Goal: Task Accomplishment & Management: Use online tool/utility

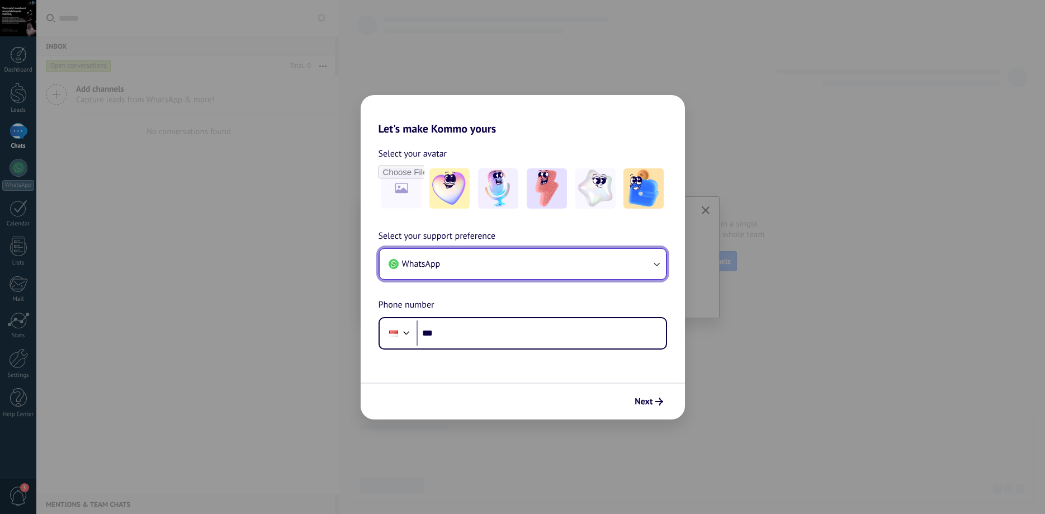
click at [601, 265] on button "WhatsApp" at bounding box center [523, 264] width 286 height 30
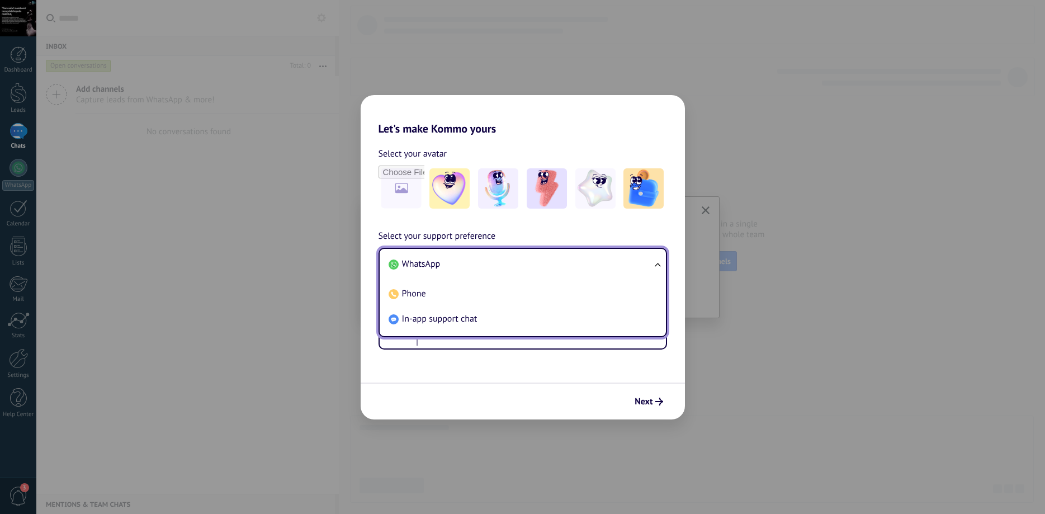
click at [752, 282] on div "Let's make Kommo yours Select your avatar Select your support preference WhatsA…" at bounding box center [522, 257] width 1045 height 514
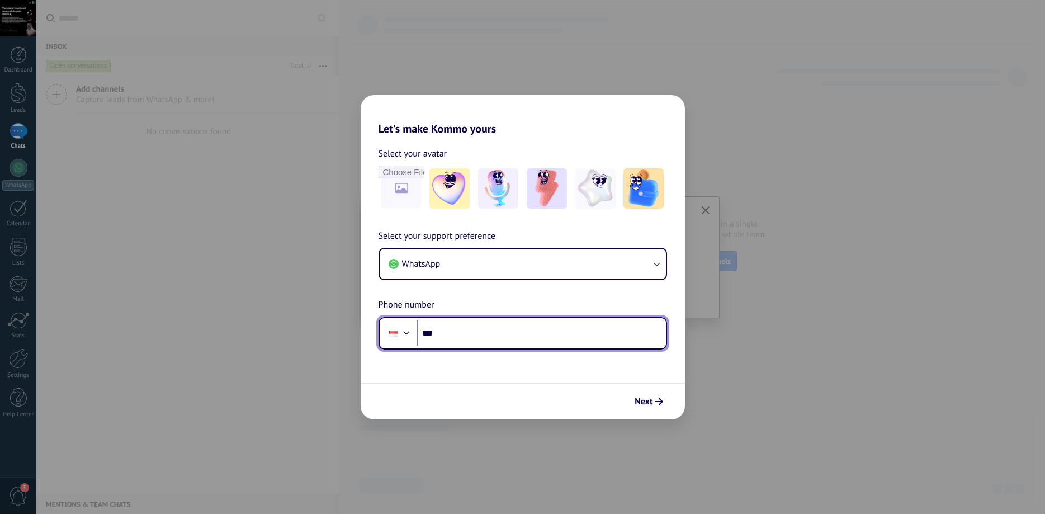
click at [504, 329] on input "***" at bounding box center [541, 333] width 249 height 26
type input "**********"
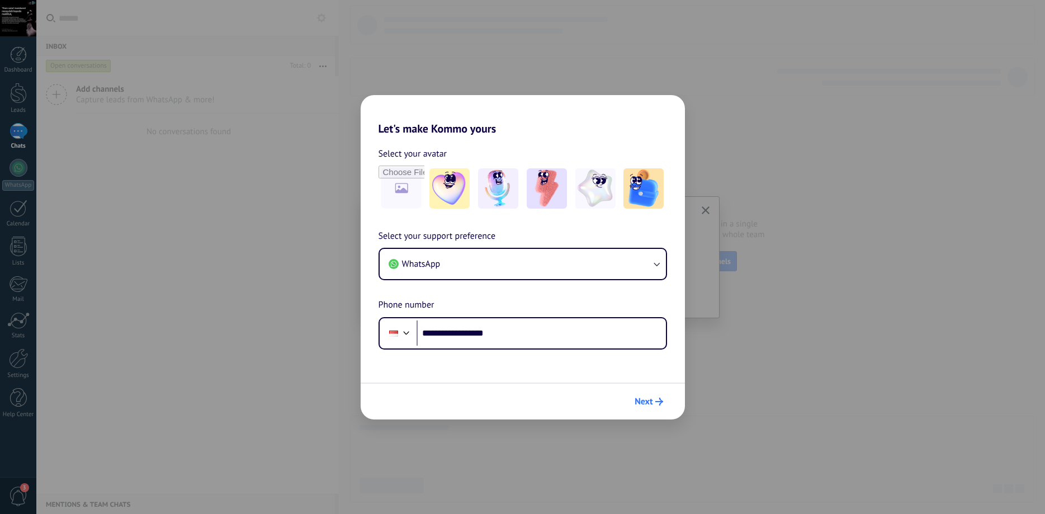
click at [643, 403] on span "Next" at bounding box center [644, 402] width 18 height 8
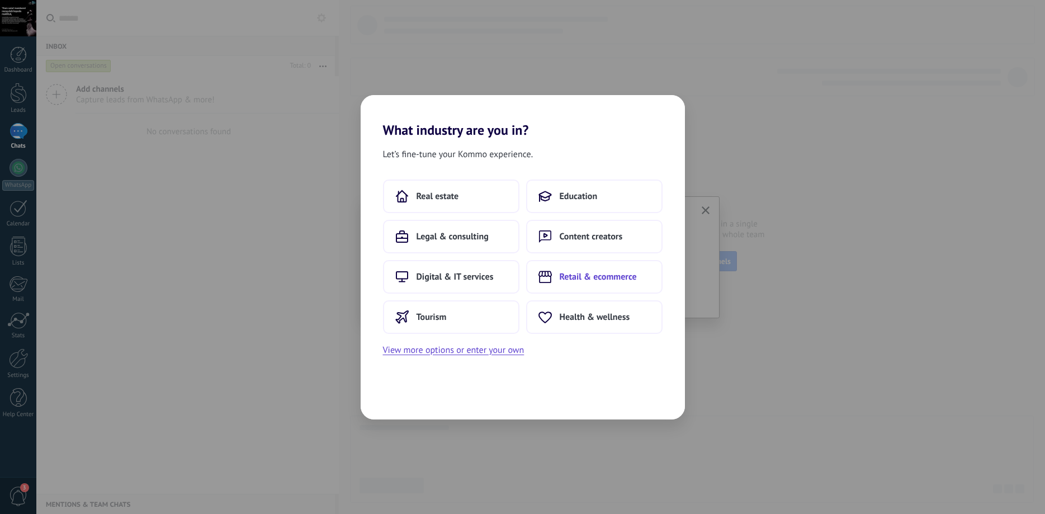
click at [584, 286] on button "Retail & ecommerce" at bounding box center [594, 277] width 136 height 34
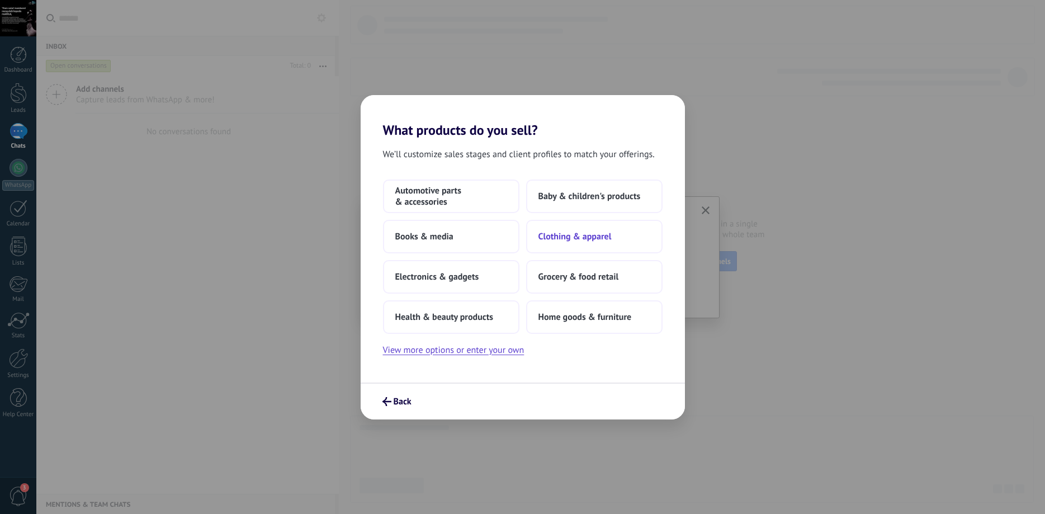
click at [587, 235] on span "Clothing & apparel" at bounding box center [575, 236] width 73 height 11
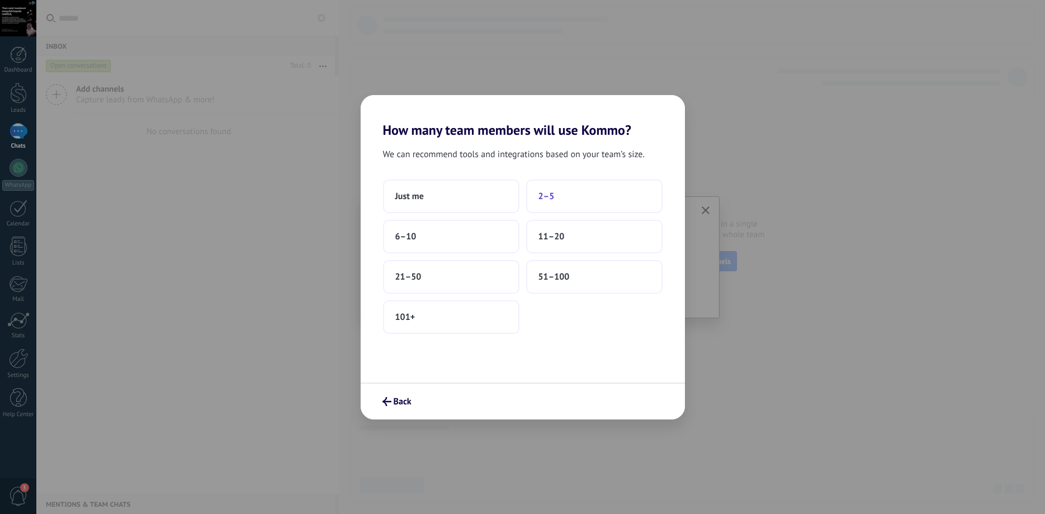
click at [551, 200] on span "2–5" at bounding box center [547, 196] width 16 height 11
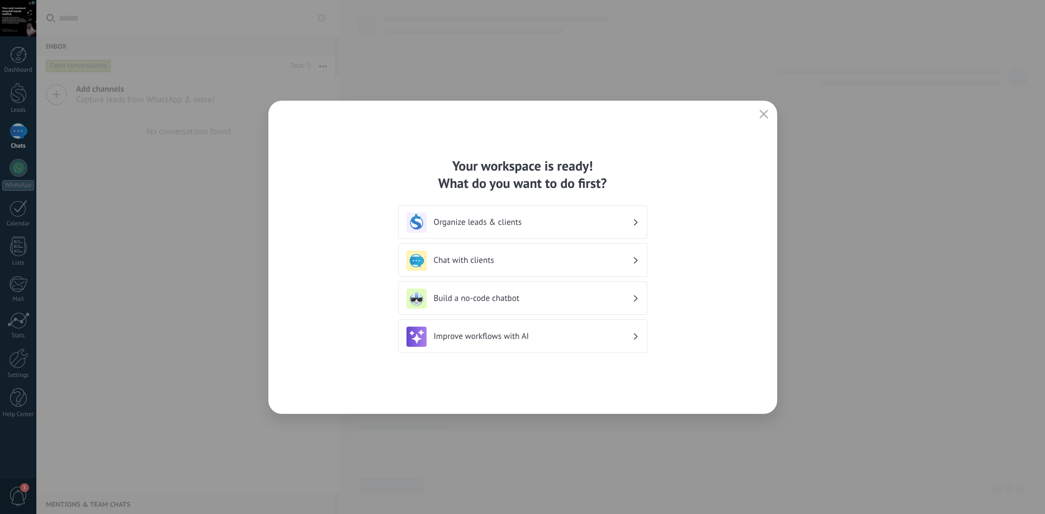
click at [532, 224] on h3 "Organize leads & clients" at bounding box center [533, 222] width 199 height 11
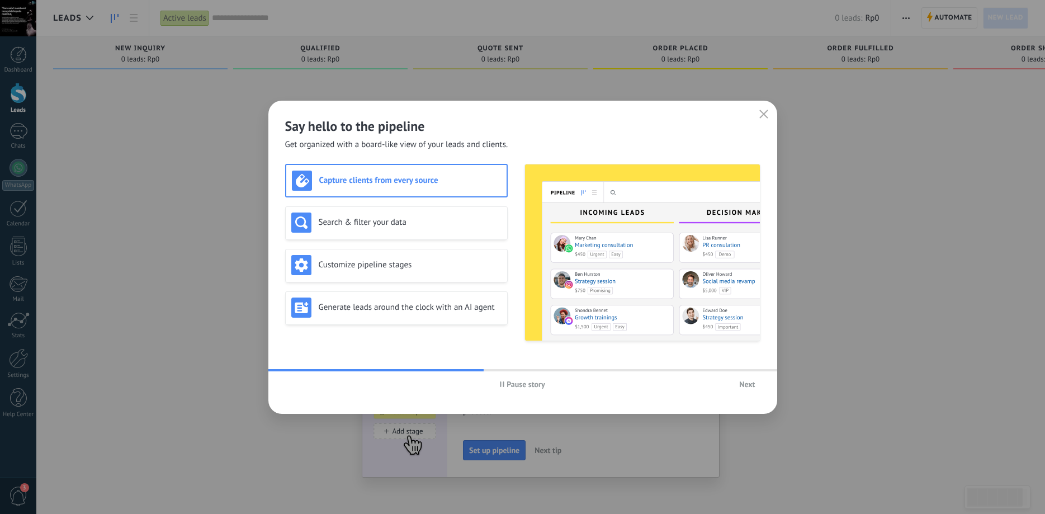
click at [747, 385] on span "Next" at bounding box center [747, 384] width 16 height 8
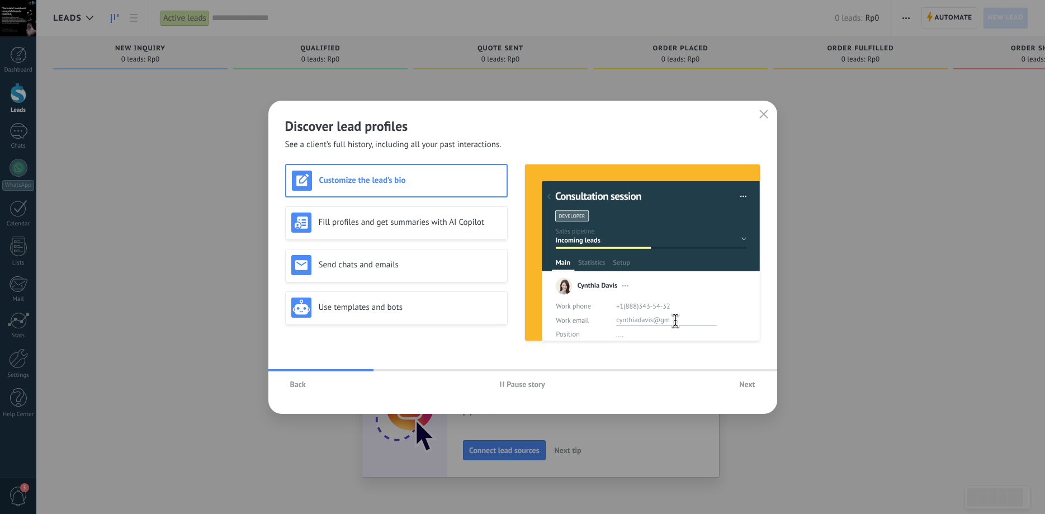
click at [295, 388] on span "Back" at bounding box center [298, 384] width 16 height 8
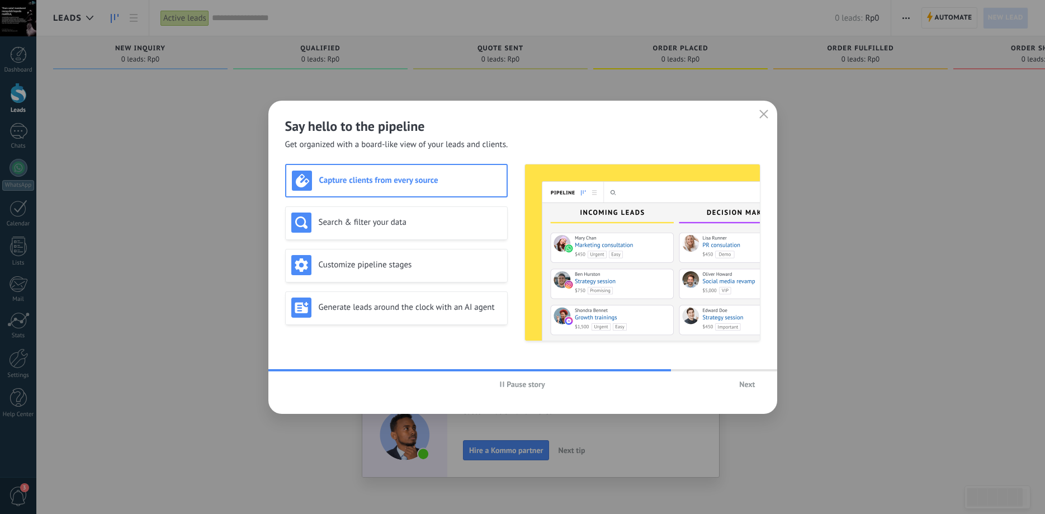
click at [754, 388] on span "Next" at bounding box center [747, 384] width 16 height 8
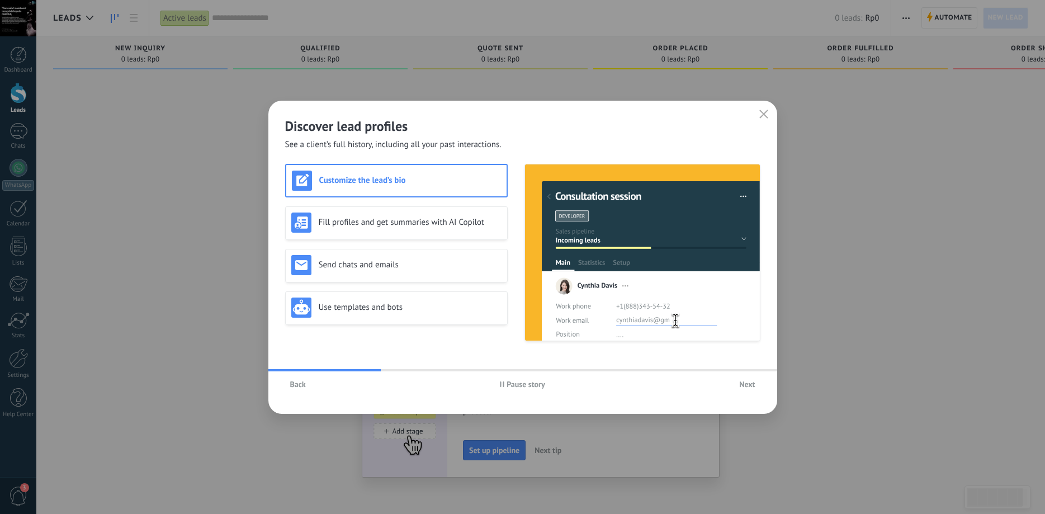
click at [754, 388] on span "Next" at bounding box center [747, 384] width 16 height 8
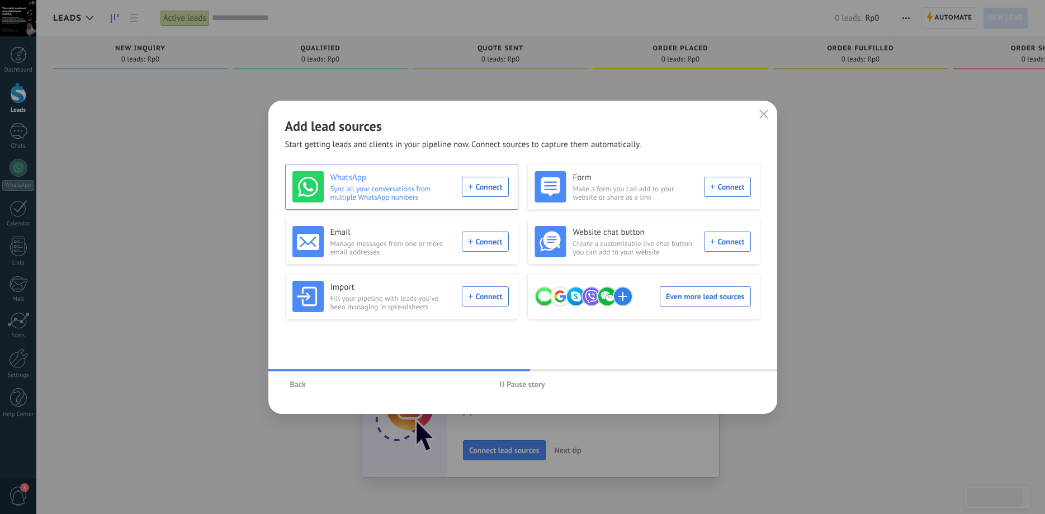
click at [487, 194] on div "WhatsApp Sync all your conversations from multiple WhatsApp numbers Connect" at bounding box center [400, 186] width 216 height 31
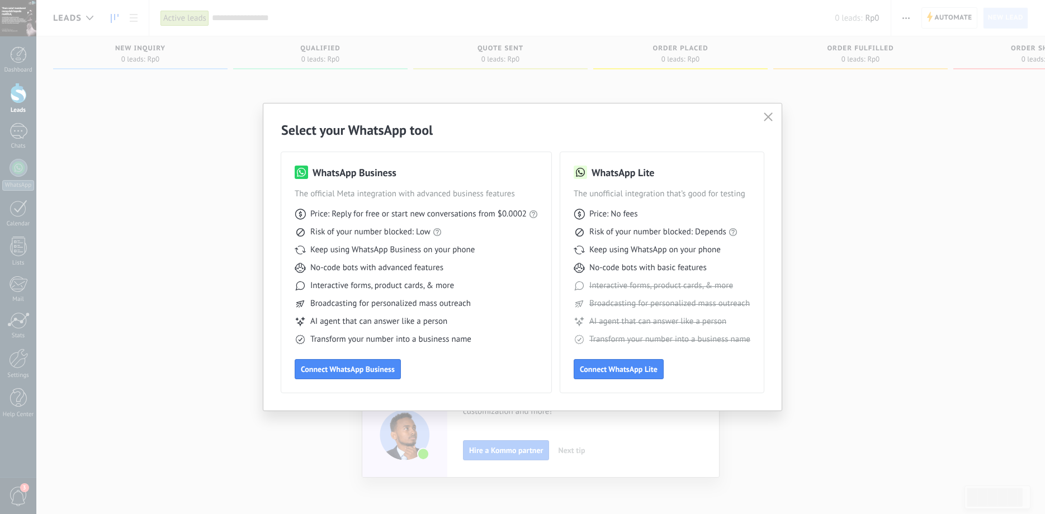
click at [770, 117] on use "button" at bounding box center [769, 116] width 8 height 8
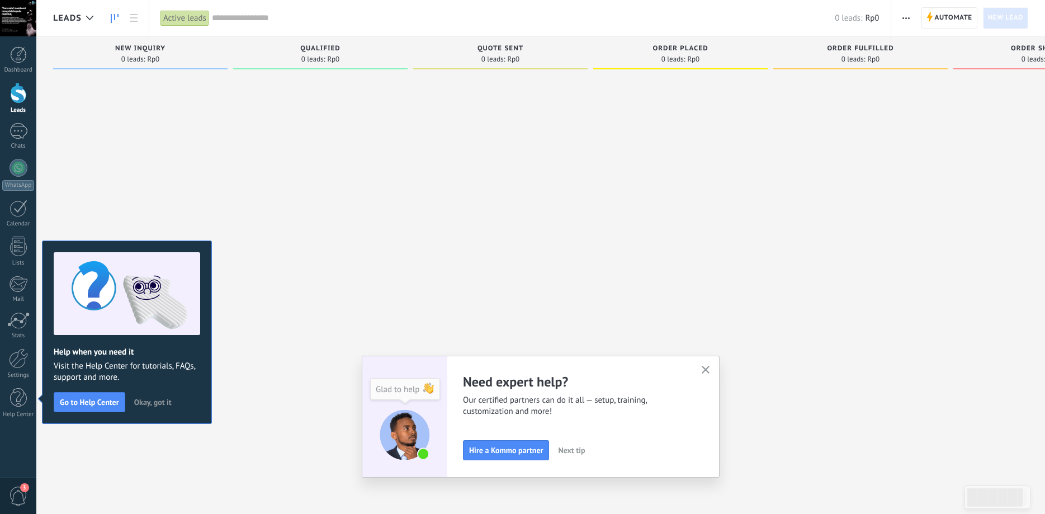
click at [166, 404] on span "Okay, got it" at bounding box center [152, 402] width 37 height 8
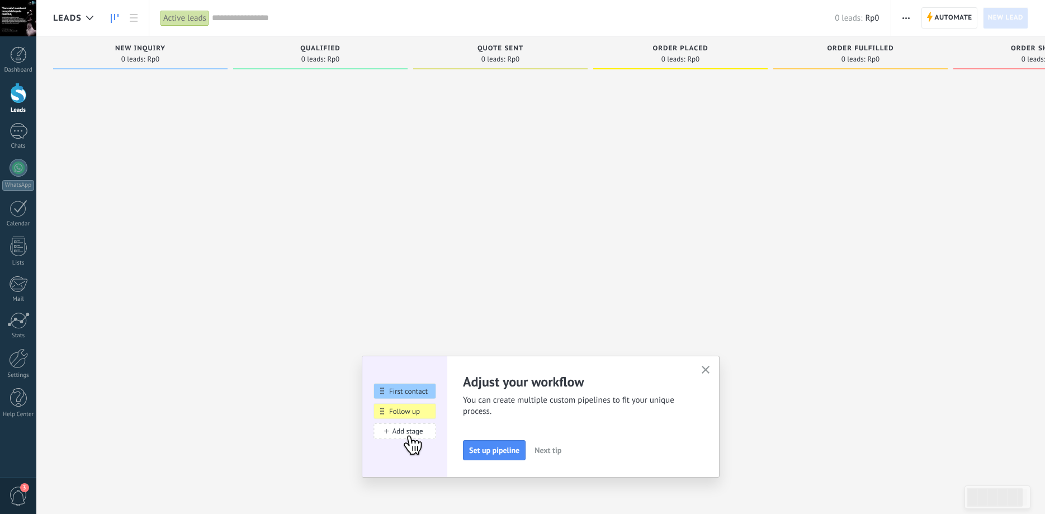
click at [562, 456] on button "Next tip" at bounding box center [548, 450] width 37 height 17
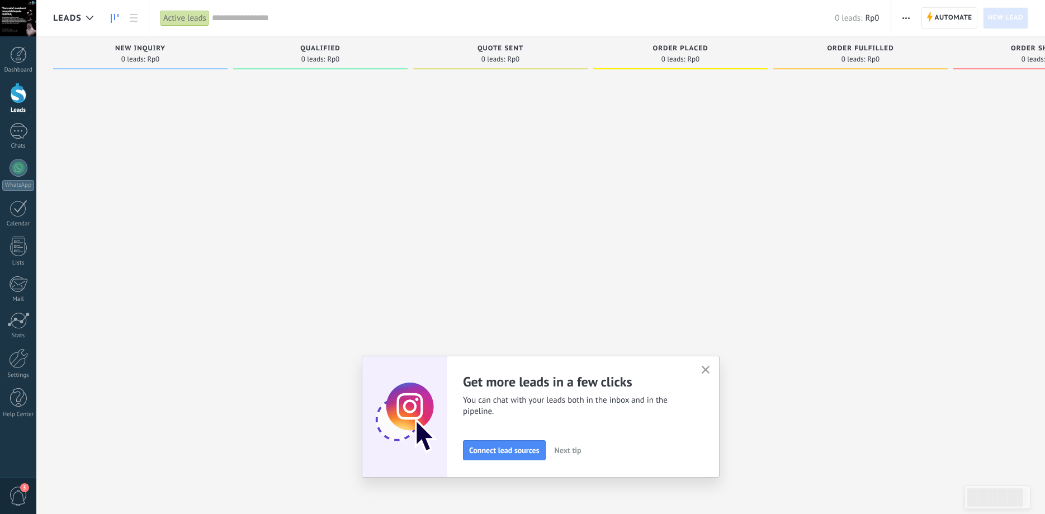
click at [569, 451] on span "Next tip" at bounding box center [568, 450] width 27 height 8
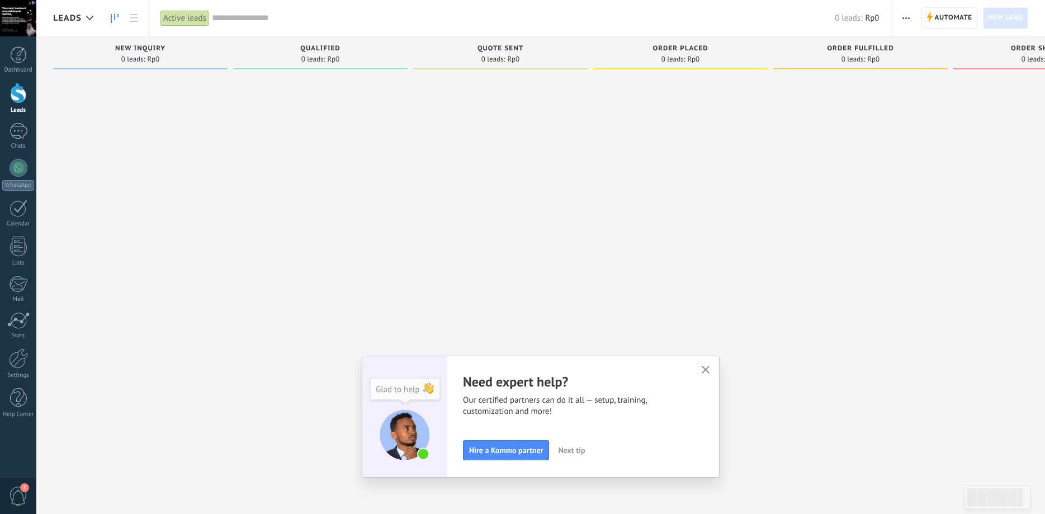
click at [578, 453] on span "Next tip" at bounding box center [571, 450] width 27 height 8
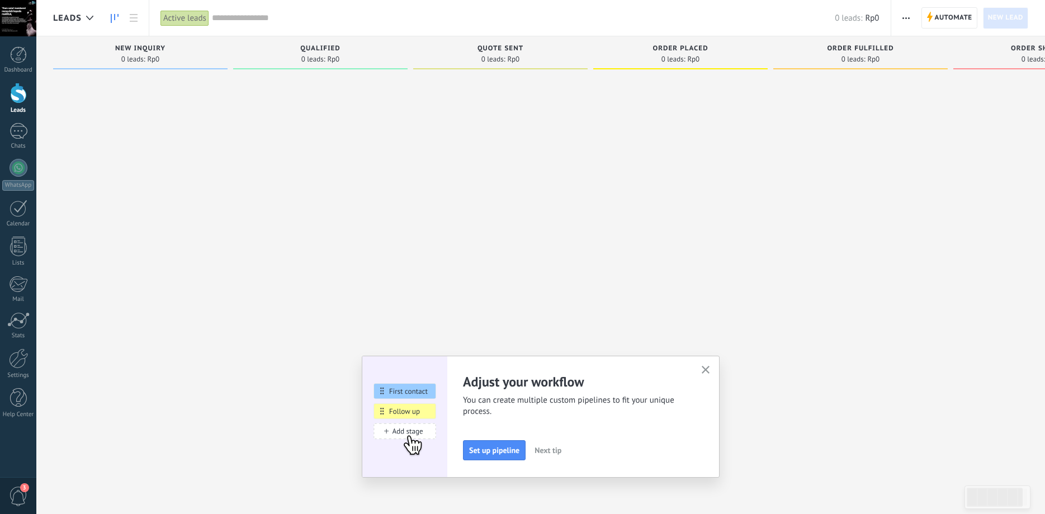
click at [560, 452] on span "Next tip" at bounding box center [548, 450] width 27 height 8
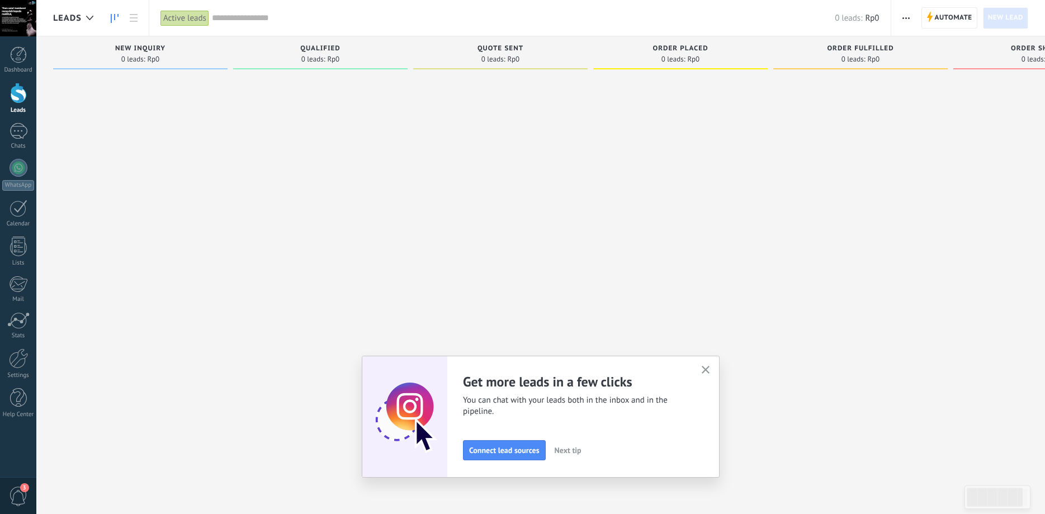
click at [570, 451] on span "Next tip" at bounding box center [568, 450] width 27 height 8
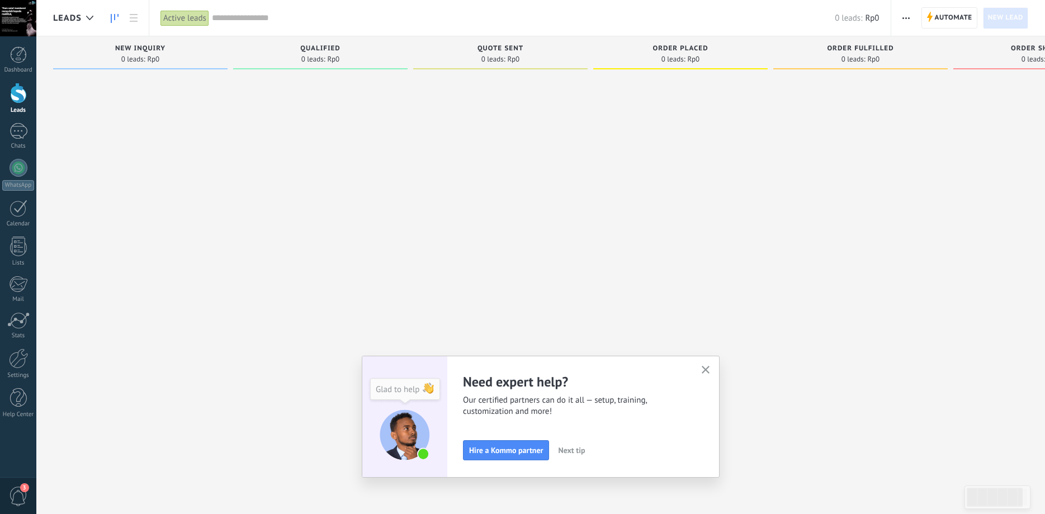
click at [570, 451] on span "Next tip" at bounding box center [571, 450] width 27 height 8
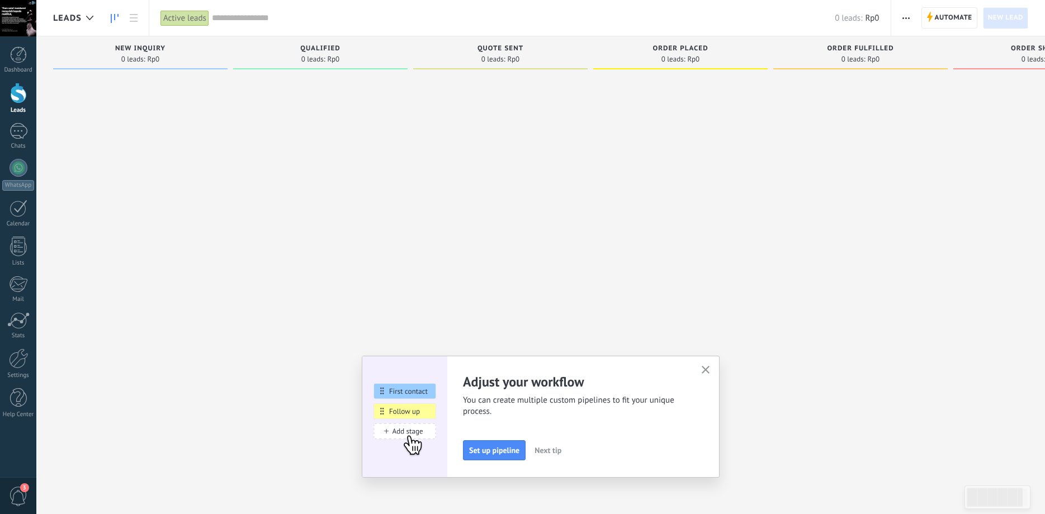
click at [701, 365] on button "button" at bounding box center [706, 370] width 14 height 15
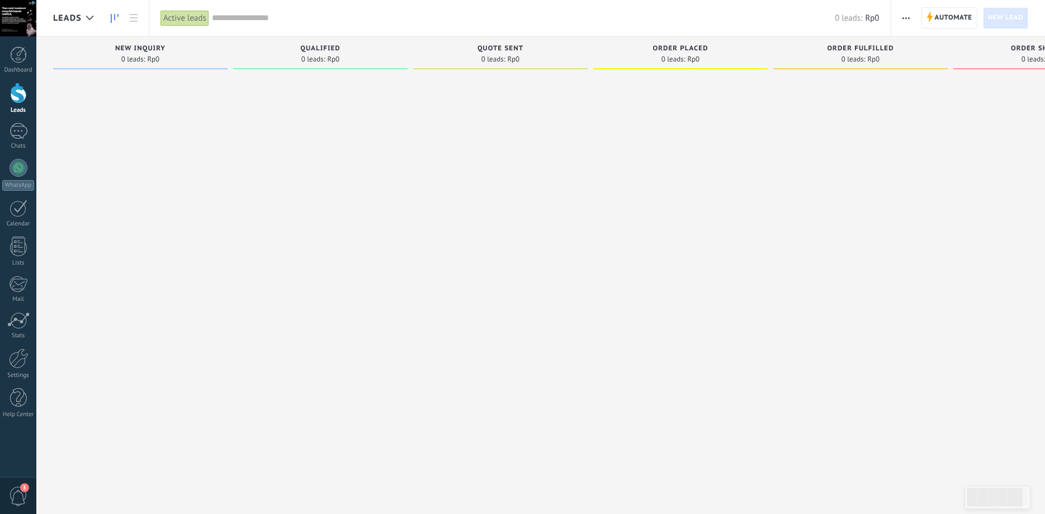
click at [20, 94] on div at bounding box center [18, 93] width 17 height 21
click at [936, 18] on span "Automate" at bounding box center [953, 18] width 37 height 20
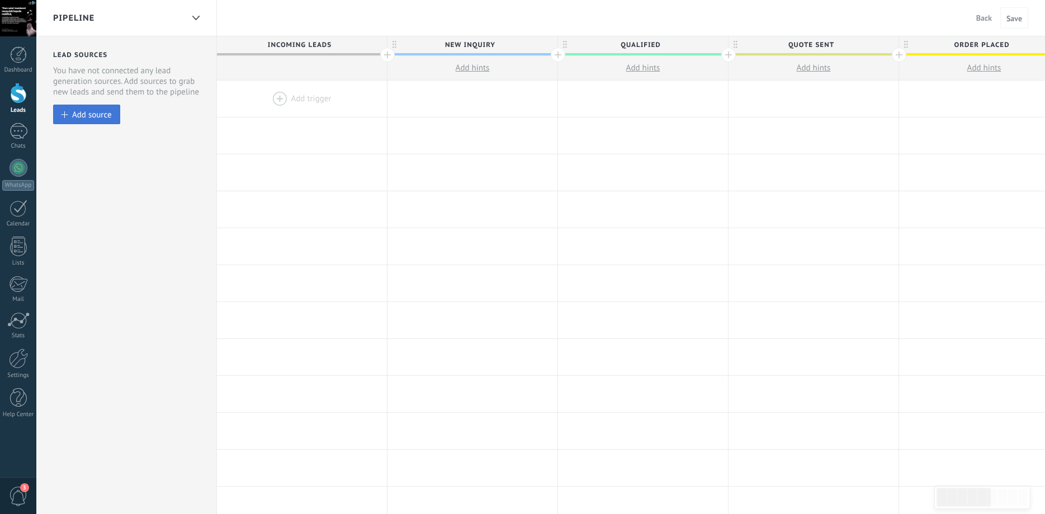
click at [81, 121] on button "Add source" at bounding box center [86, 115] width 67 height 20
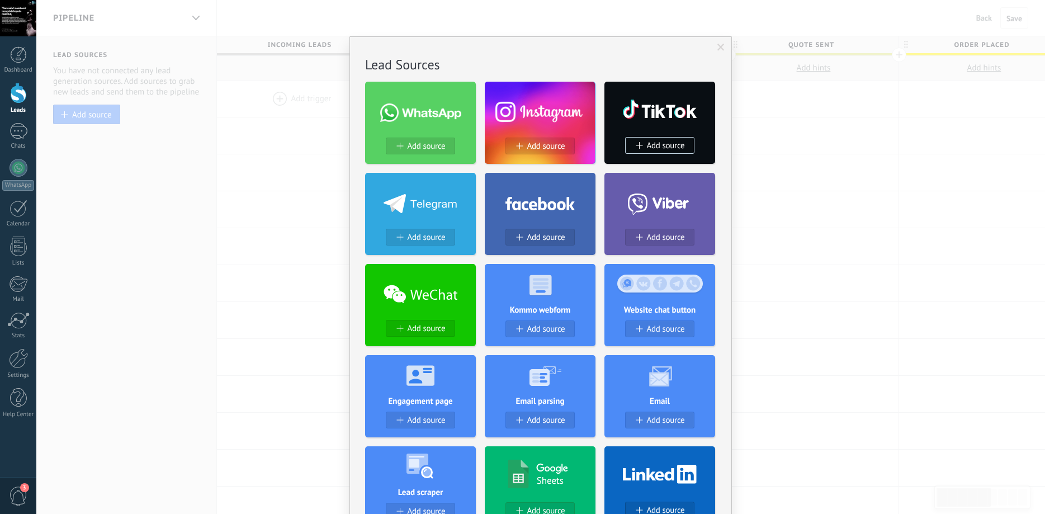
click at [865, 128] on div "No results. Lead Sources Add source Add source Add source Add source Add source…" at bounding box center [540, 257] width 1009 height 514
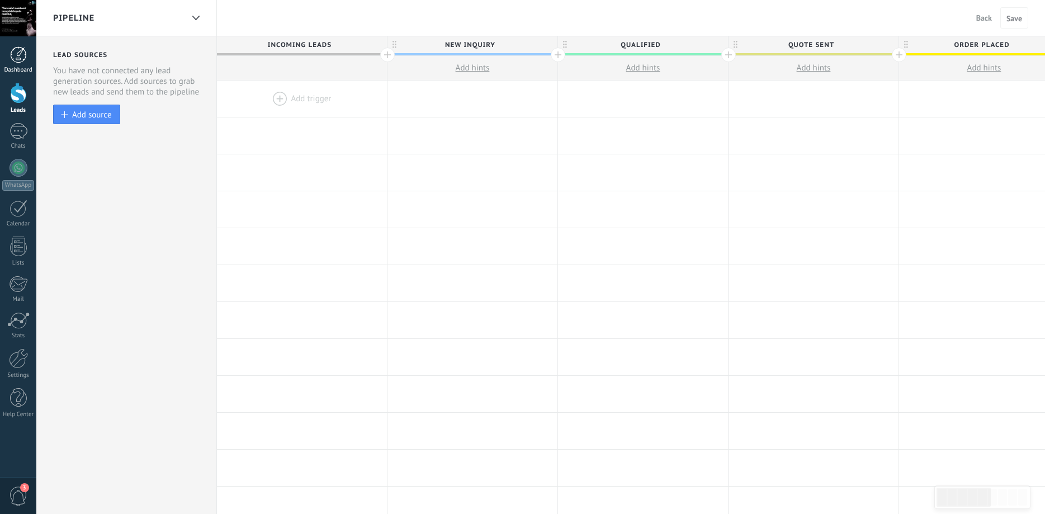
click at [25, 58] on div at bounding box center [18, 54] width 17 height 17
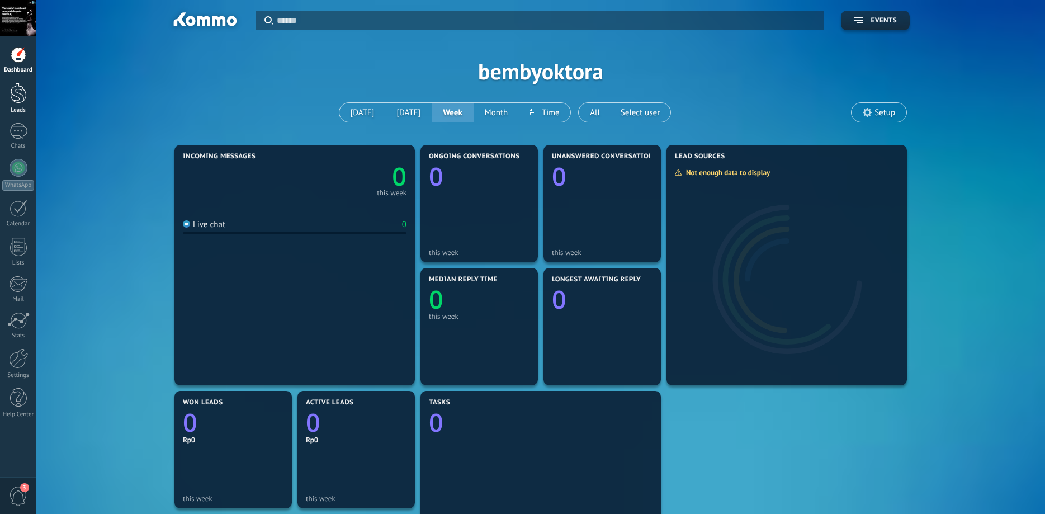
click at [17, 96] on div at bounding box center [18, 93] width 17 height 21
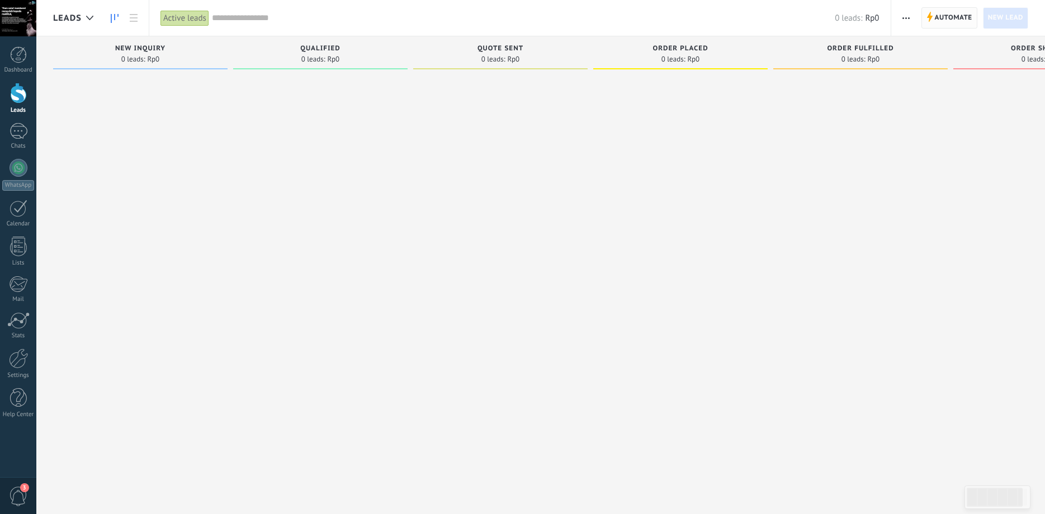
click at [952, 16] on span "Automate" at bounding box center [953, 18] width 37 height 20
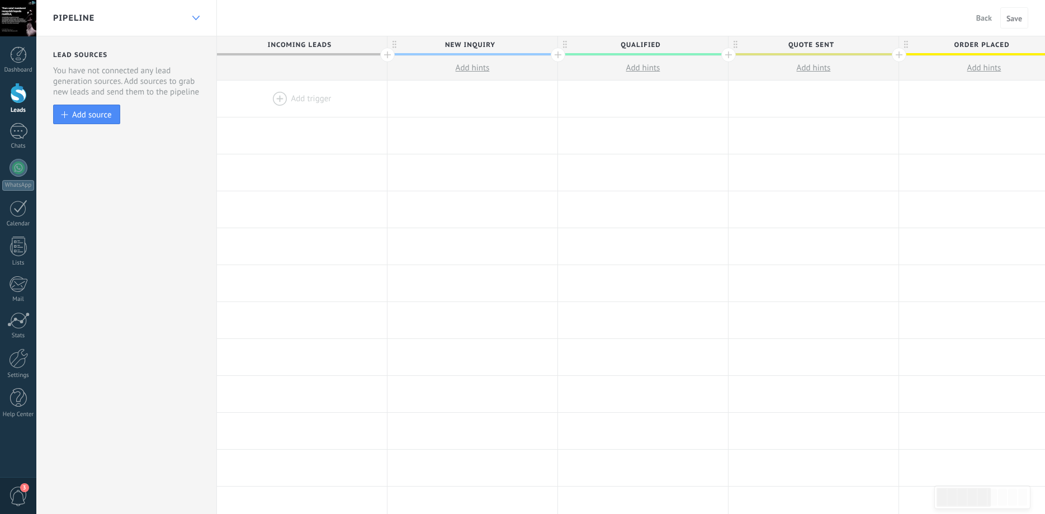
click at [199, 14] on div at bounding box center [195, 18] width 19 height 22
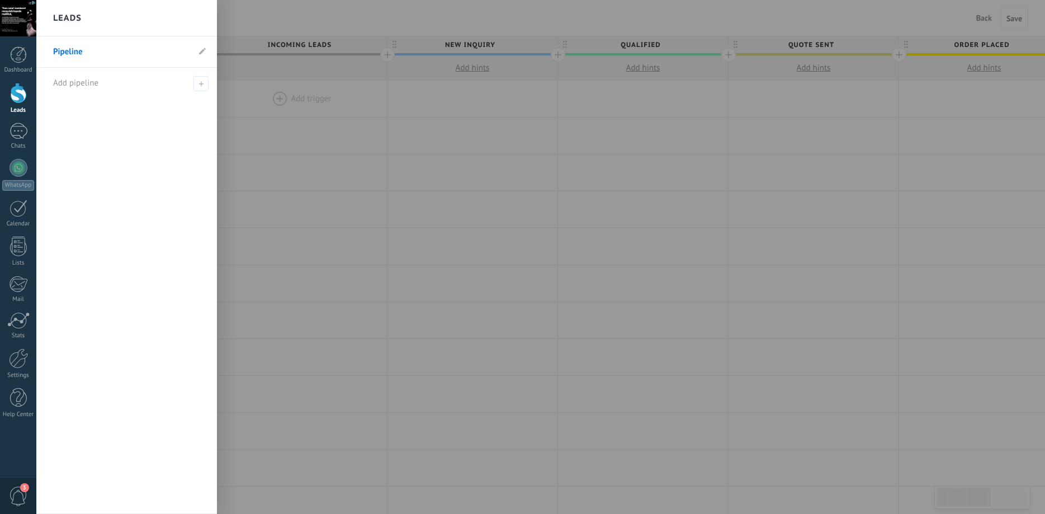
click at [322, 173] on div at bounding box center [558, 257] width 1045 height 514
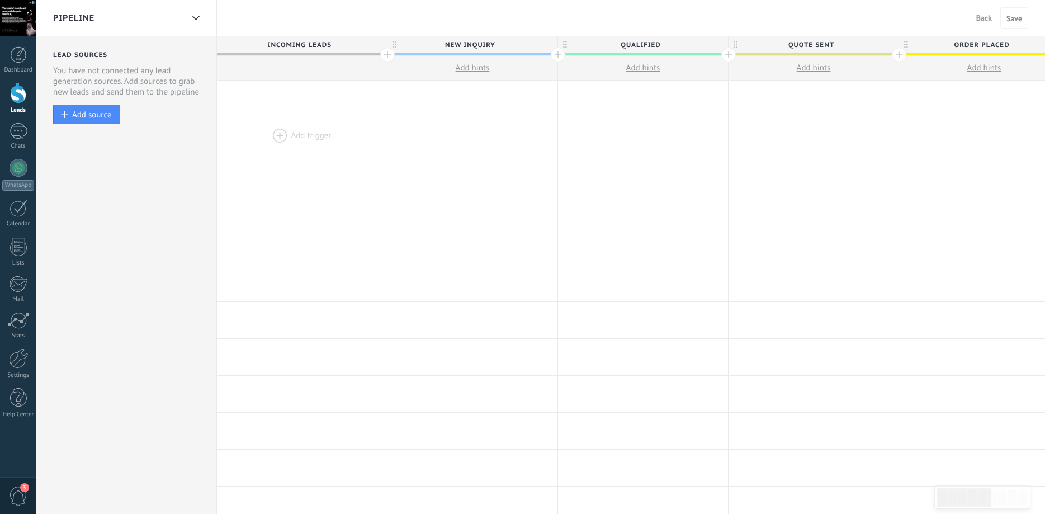
click at [294, 124] on div at bounding box center [302, 135] width 170 height 36
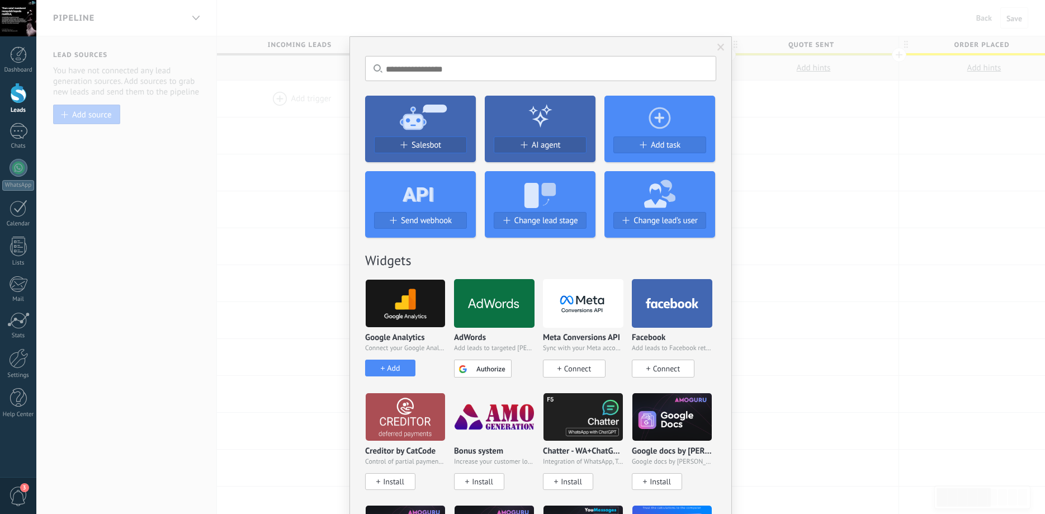
click at [668, 13] on div "No results. Salesbot AI agent Add task Send webhook Change lead stage Change le…" at bounding box center [540, 257] width 1009 height 514
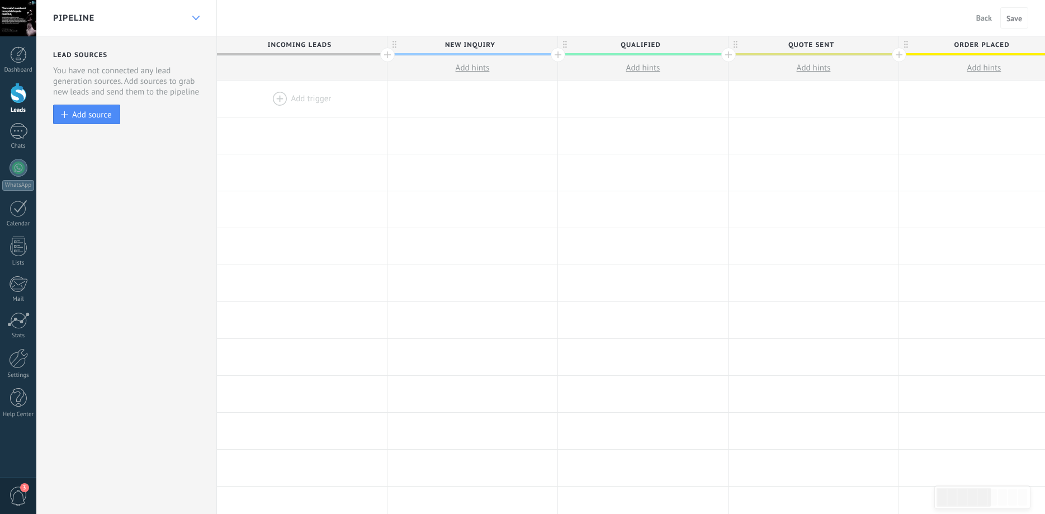
click at [195, 18] on icon at bounding box center [195, 18] width 7 height 4
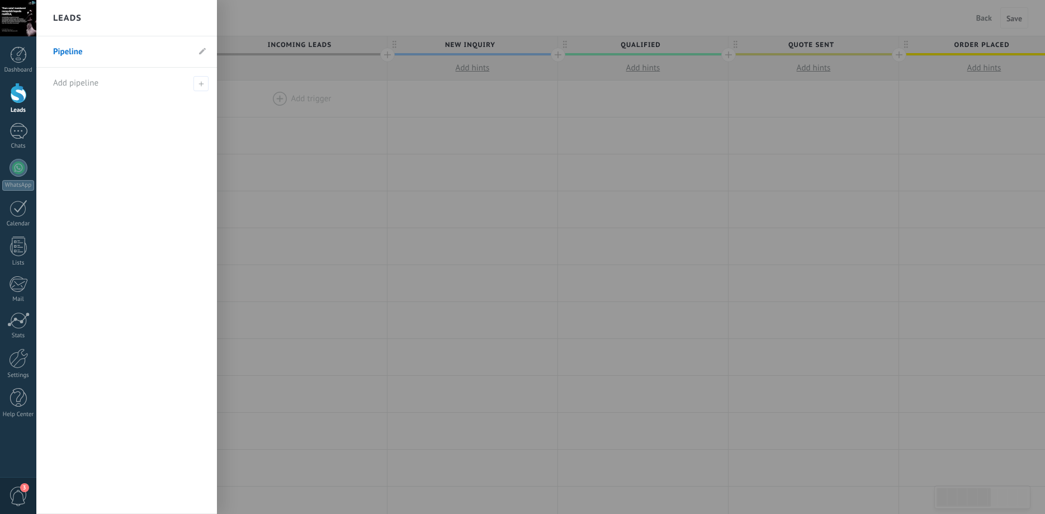
click at [195, 18] on div "Leads" at bounding box center [126, 18] width 181 height 36
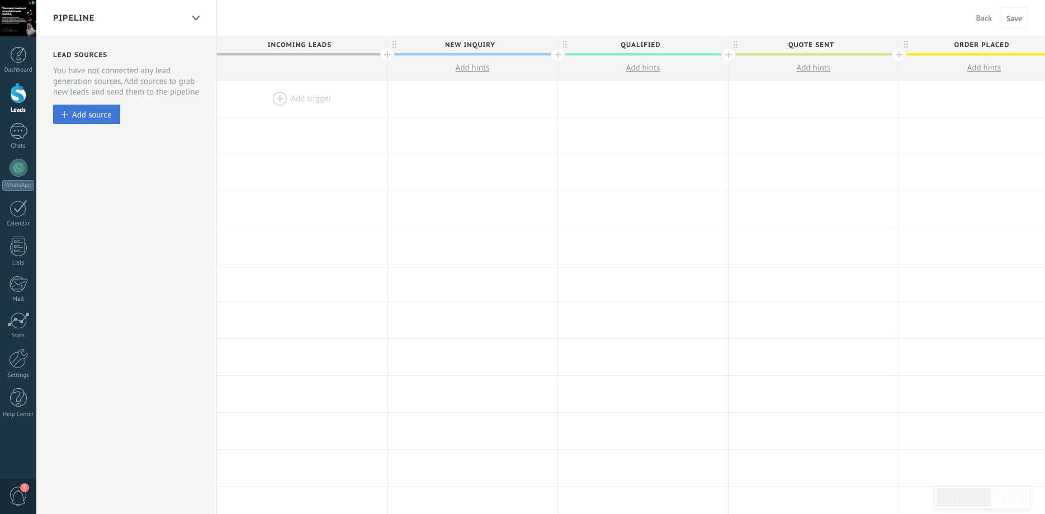
click at [86, 115] on div "Add source" at bounding box center [92, 115] width 40 height 10
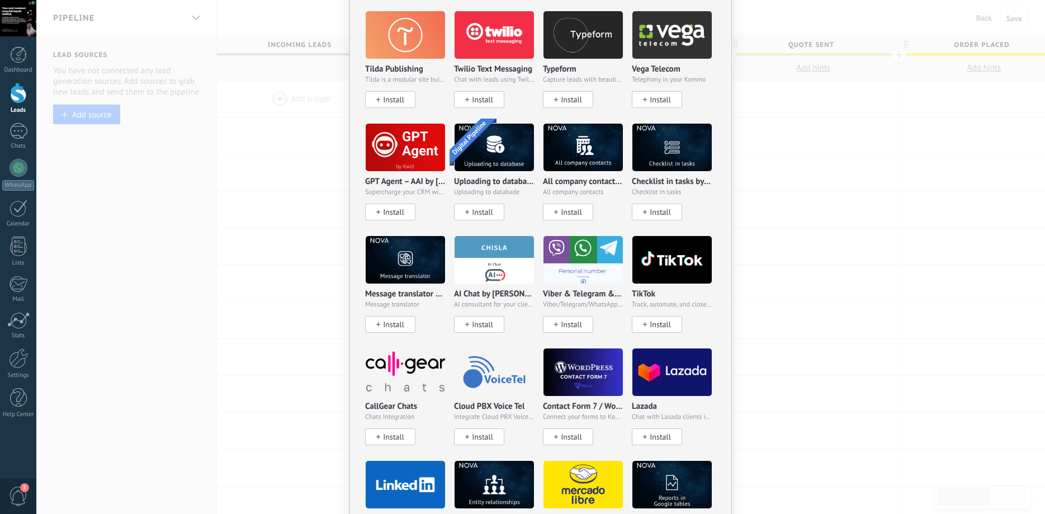
scroll to position [1106, 0]
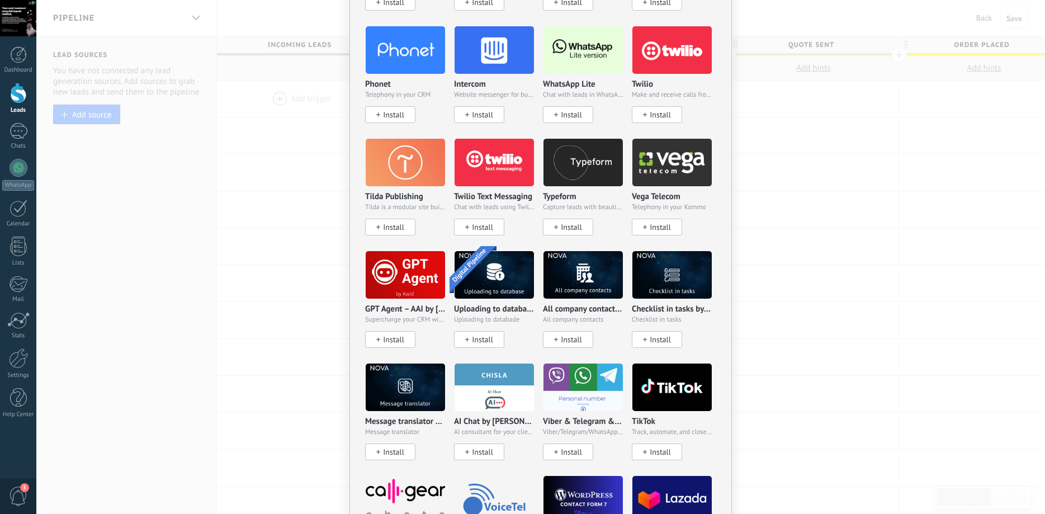
click at [395, 63] on img at bounding box center [405, 50] width 79 height 54
click at [407, 117] on button "Install" at bounding box center [390, 114] width 50 height 17
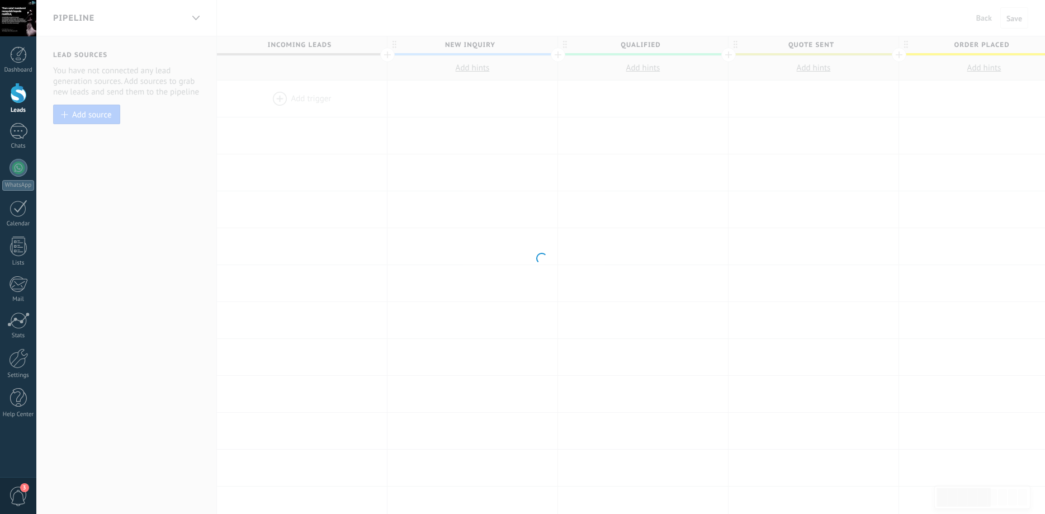
scroll to position [0, 0]
